Goal: Task Accomplishment & Management: Use online tool/utility

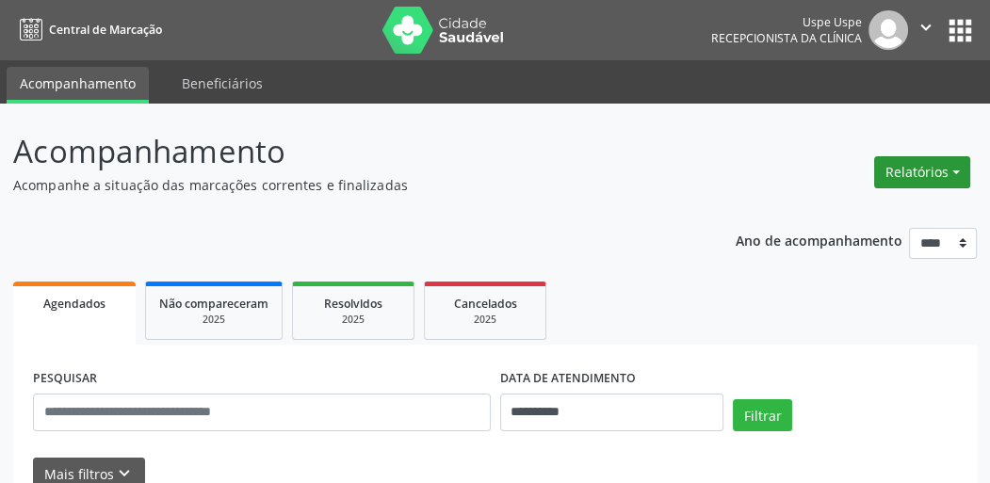
click at [934, 174] on button "Relatórios" at bounding box center [922, 172] width 96 height 32
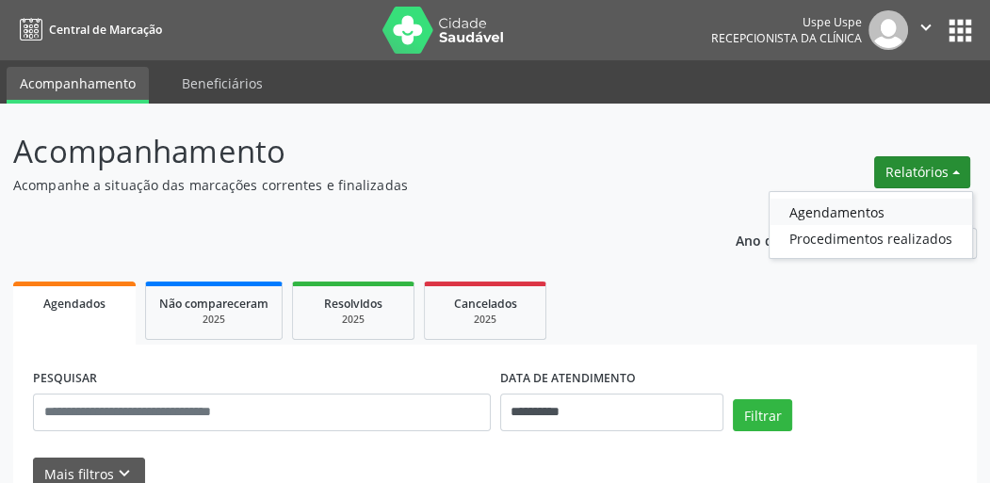
click at [829, 208] on link "Agendamentos" at bounding box center [871, 212] width 203 height 26
select select "*"
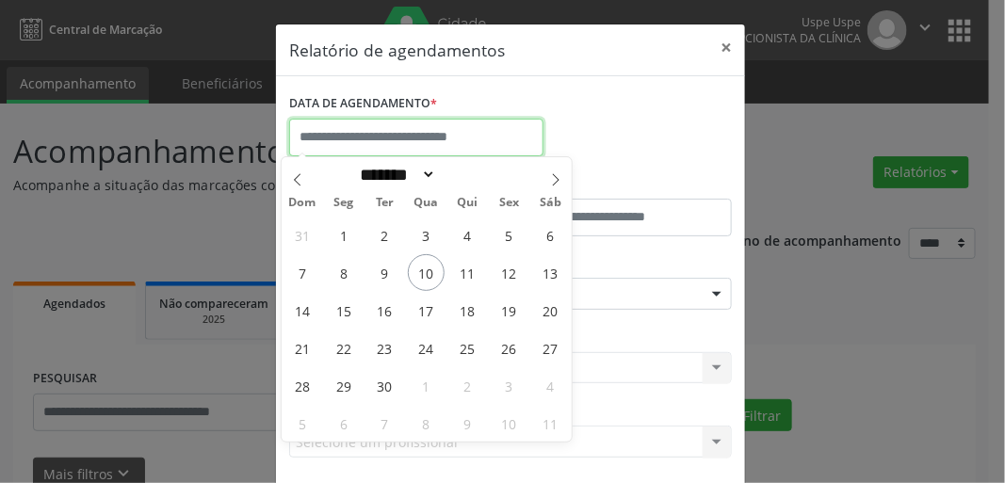
click at [438, 126] on input "text" at bounding box center [416, 138] width 254 height 38
click at [433, 270] on span "10" at bounding box center [426, 272] width 37 height 37
type input "**********"
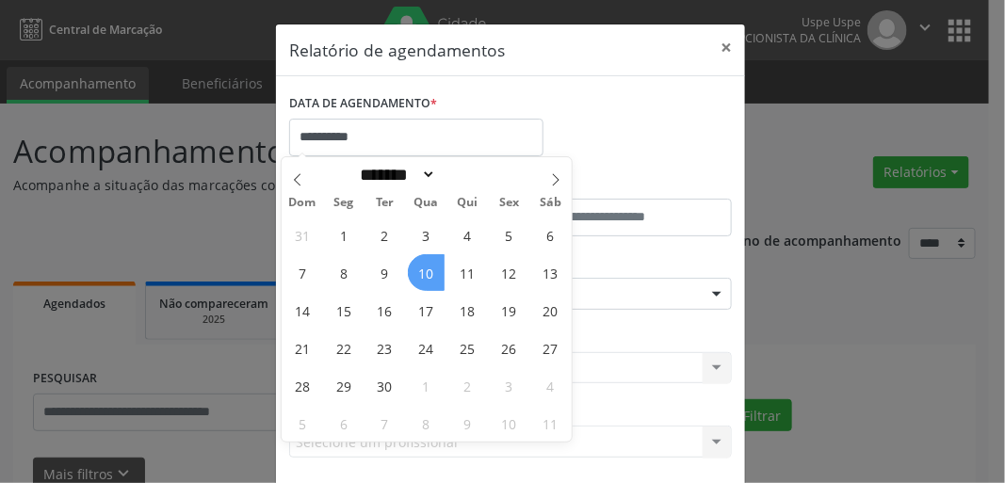
click at [433, 271] on span "10" at bounding box center [426, 272] width 37 height 37
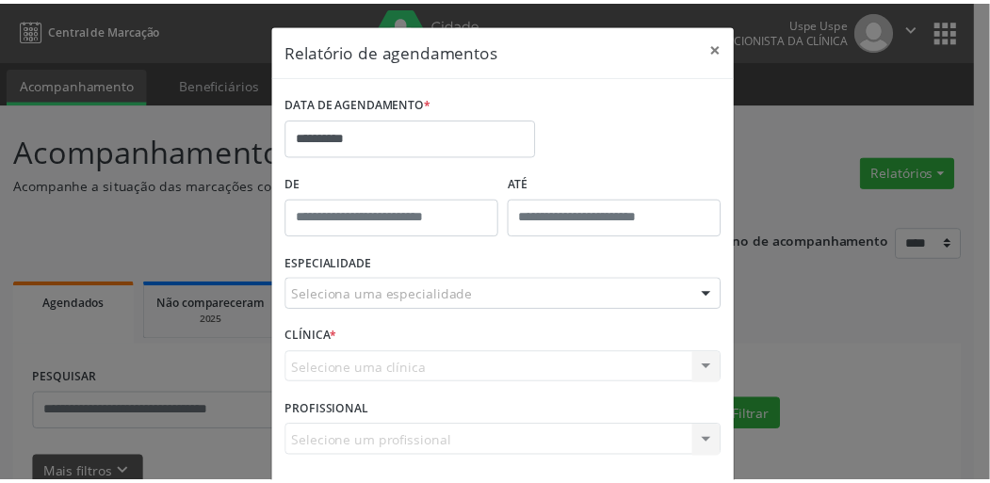
scroll to position [82, 0]
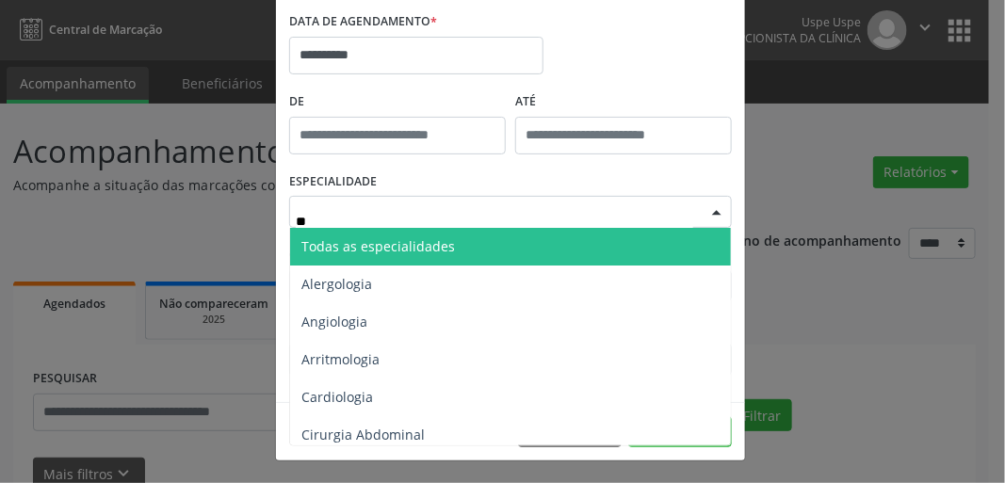
type input "***"
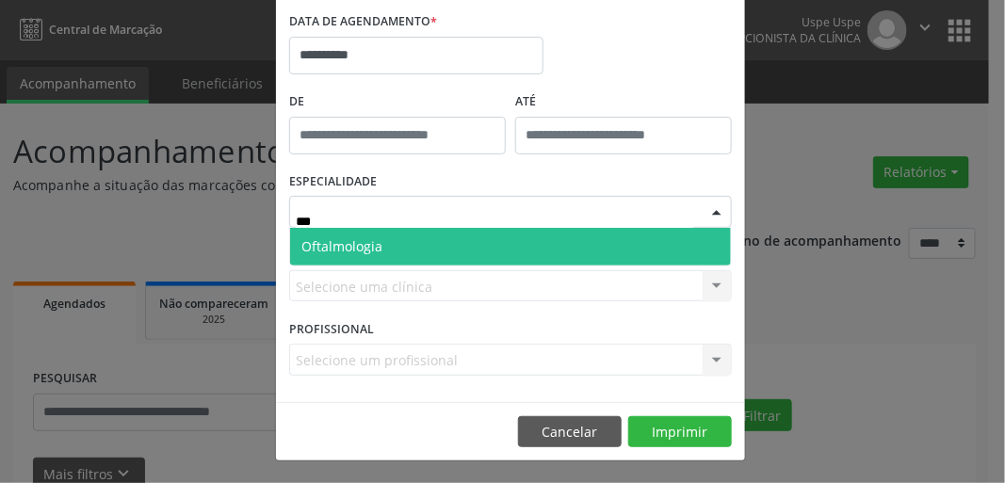
click at [311, 250] on span "Oftalmologia" at bounding box center [341, 246] width 81 height 18
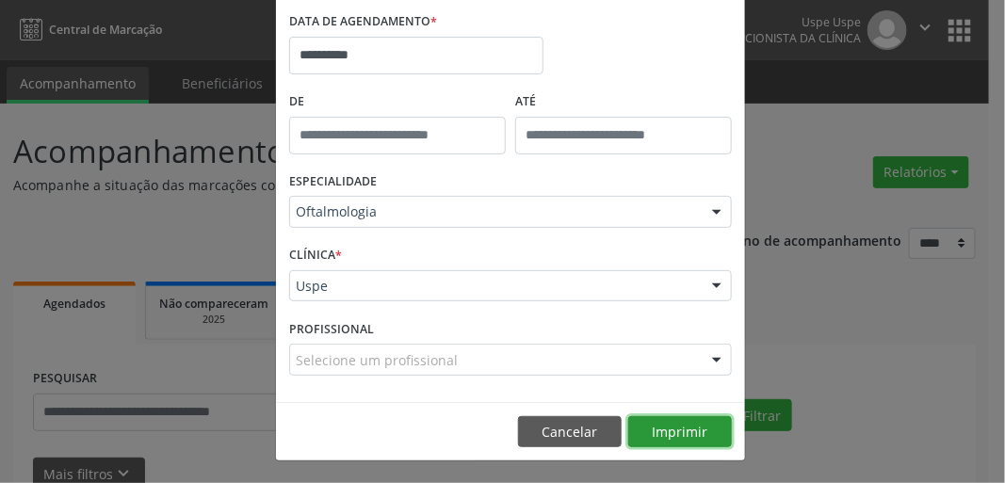
click at [676, 439] on button "Imprimir" at bounding box center [680, 432] width 104 height 32
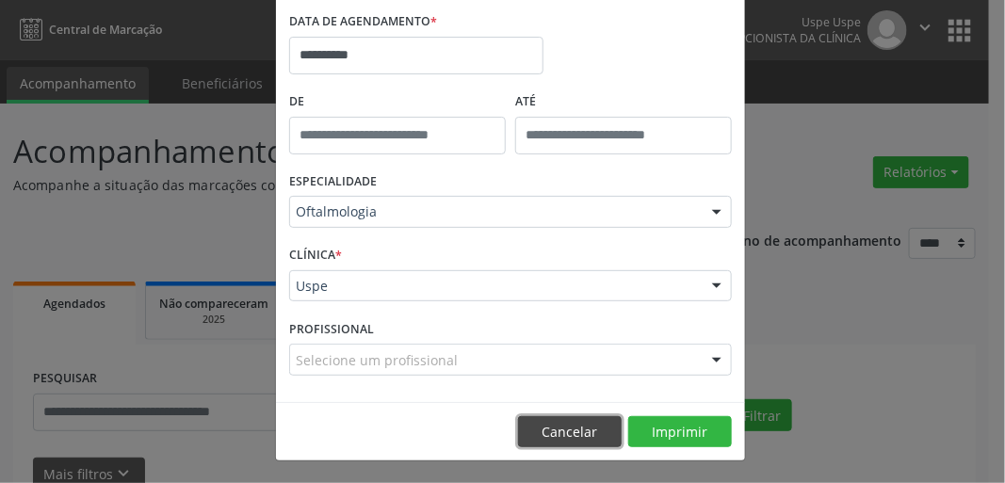
drag, startPoint x: 565, startPoint y: 429, endPoint x: 549, endPoint y: 414, distance: 22.0
click at [565, 428] on button "Cancelar" at bounding box center [570, 432] width 104 height 32
